Goal: Information Seeking & Learning: Learn about a topic

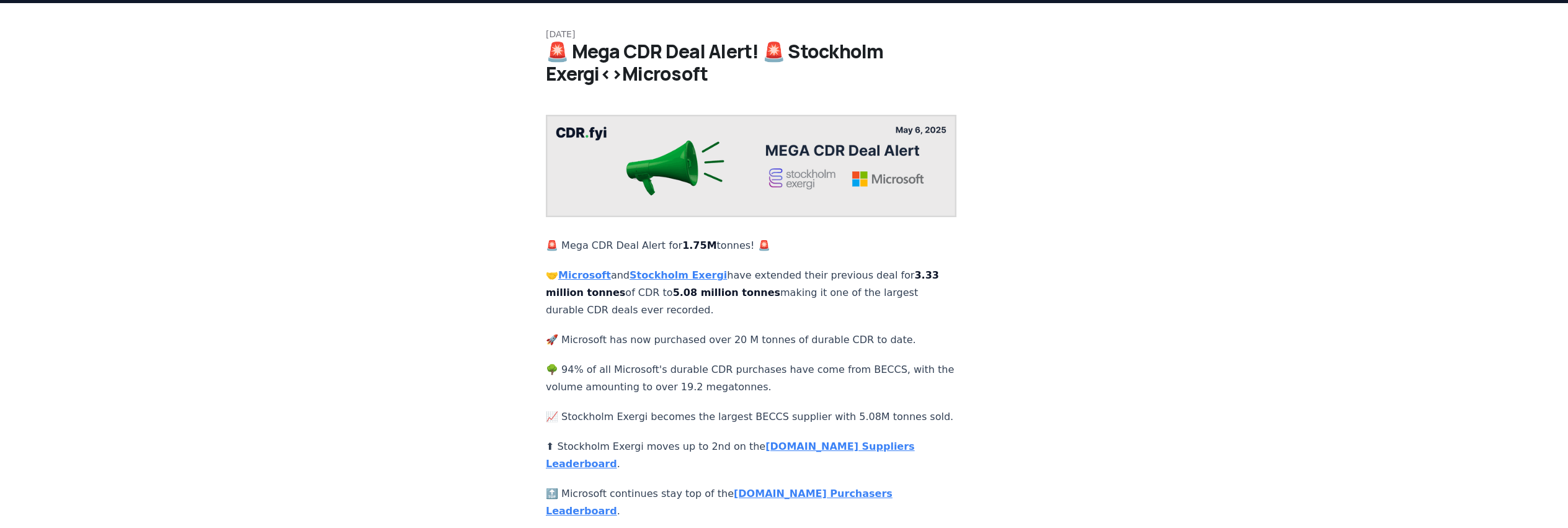
scroll to position [62, 0]
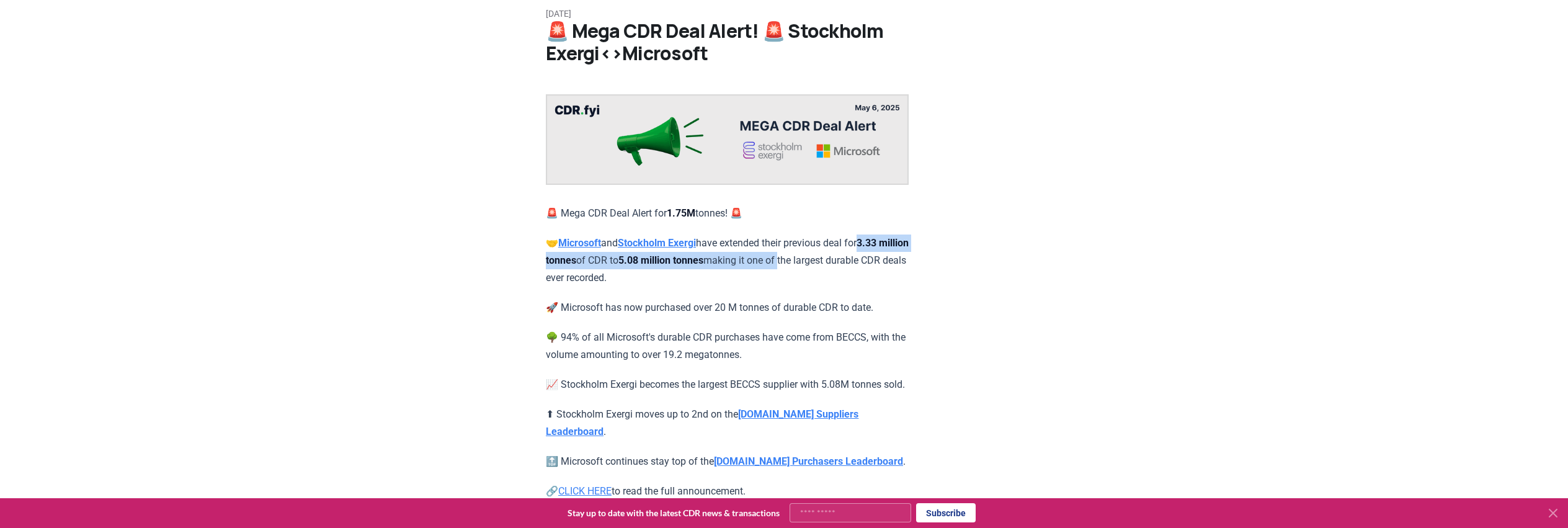
drag, startPoint x: 546, startPoint y: 263, endPoint x: 855, endPoint y: 256, distance: 309.1
click at [855, 256] on div "[DATE] 🚨 Mega CDR Deal Alert! 🚨 Stockholm Exergi<>Microsoft 🚨 Mega CDR Deal Ale…" at bounding box center [783, 273] width 868 height 582
drag, startPoint x: 832, startPoint y: 386, endPoint x: 898, endPoint y: 387, distance: 66.0
click at [898, 387] on p "📈 Stockholm Exergi becomes the largest BECCS supplier with 5.08M tonnes sold." at bounding box center [727, 384] width 363 height 18
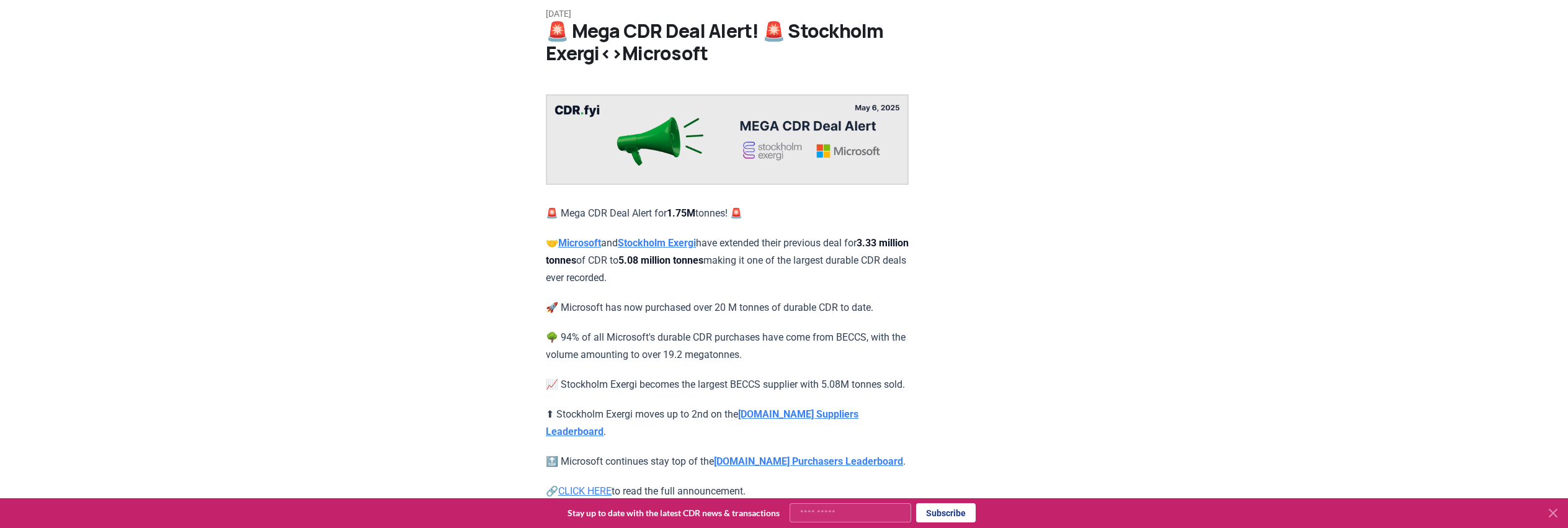
scroll to position [186, 0]
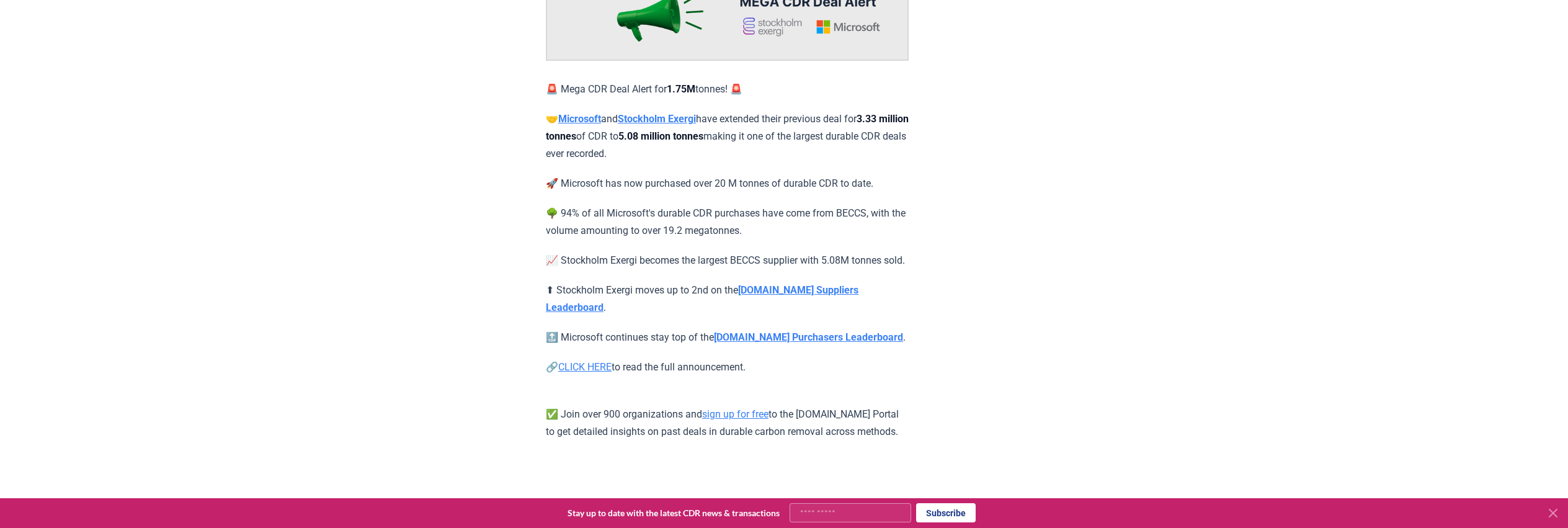
click at [473, 232] on div "[DATE] 🚨 Mega CDR Deal Alert! 🚨 Stockholm Exergi<>Microsoft 🚨 Mega CDR Deal Ale…" at bounding box center [783, 150] width 868 height 582
click at [1339, 385] on div "[DATE] 🚨 Mega CDR Deal Alert! 🚨 Stockholm Exergi<>Microsoft 🚨 Mega CDR Deal Ale…" at bounding box center [784, 199] width 1568 height 681
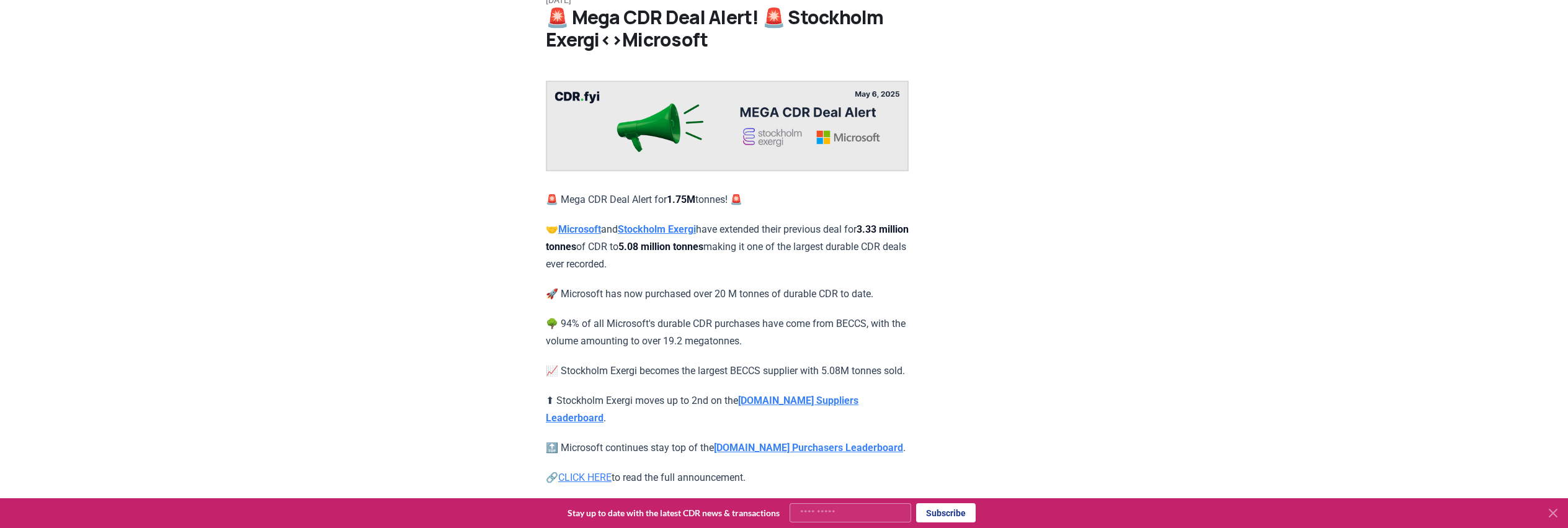
scroll to position [6, 0]
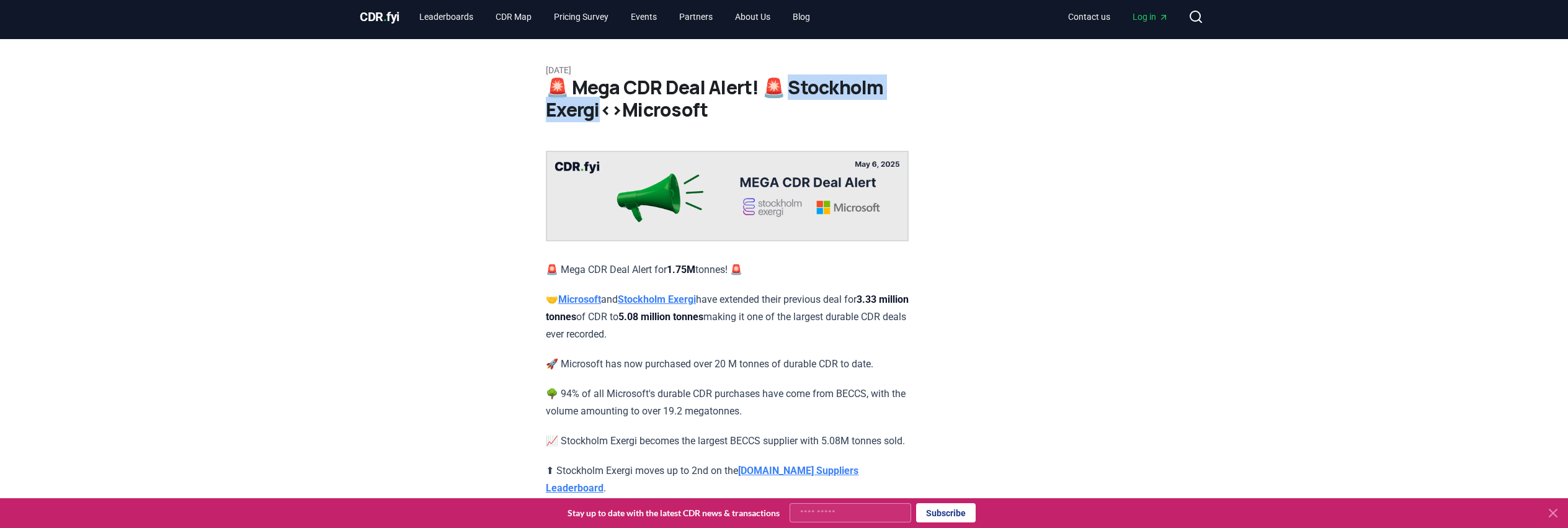
drag, startPoint x: 796, startPoint y: 86, endPoint x: 599, endPoint y: 108, distance: 198.2
click at [599, 108] on h1 "🚨 Mega CDR Deal Alert! 🚨 Stockholm Exergi<>Microsoft" at bounding box center [784, 99] width 477 height 45
copy h1 "ockholm Exergi<>"
